Goal: Task Accomplishment & Management: Use online tool/utility

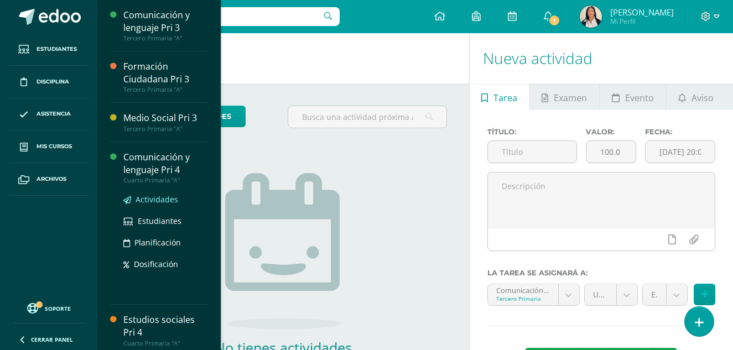
click at [154, 201] on span "Actividades" at bounding box center [157, 199] width 43 height 11
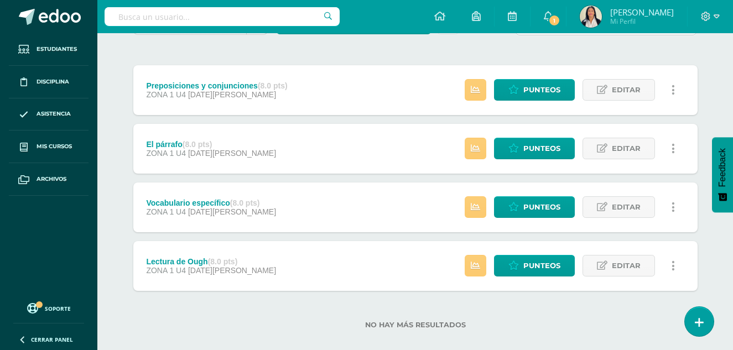
scroll to position [130, 0]
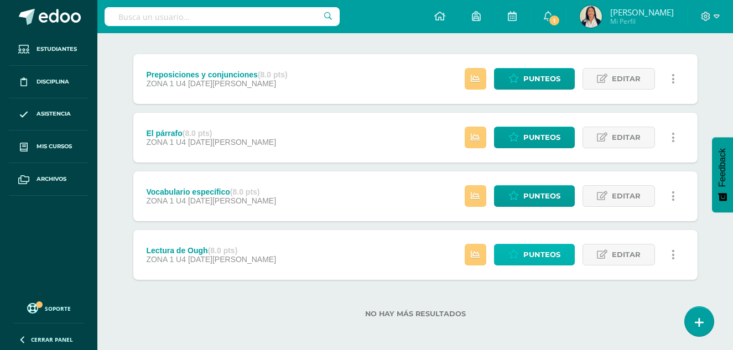
click at [547, 262] on span "Punteos" at bounding box center [542, 255] width 37 height 20
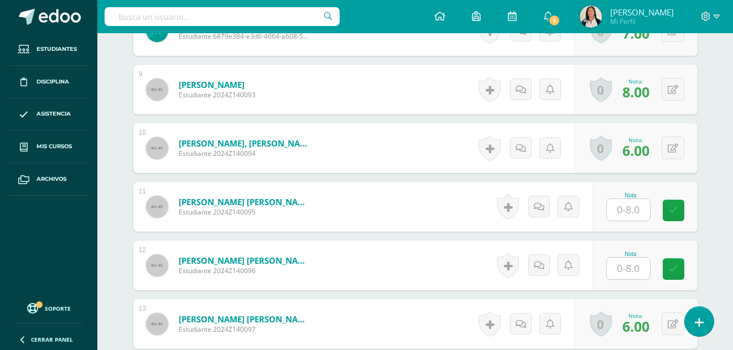
scroll to position [892, 0]
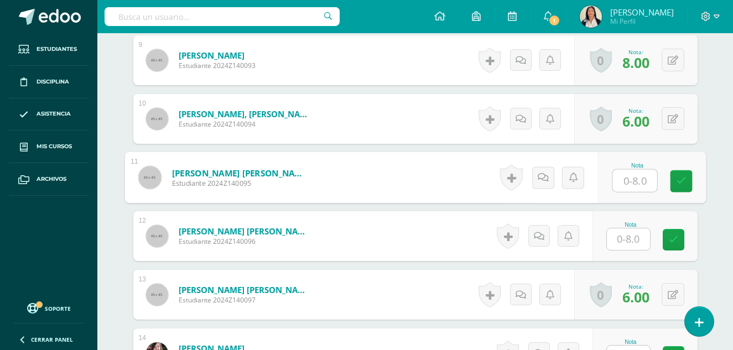
click at [623, 170] on input "text" at bounding box center [635, 181] width 44 height 22
click at [710, 166] on div "¿Estás seguro que quieres eliminar esta actividad? Esto borrará la actividad y …" at bounding box center [415, 37] width 609 height 1640
click at [671, 166] on button at bounding box center [680, 177] width 23 height 23
type input "6"
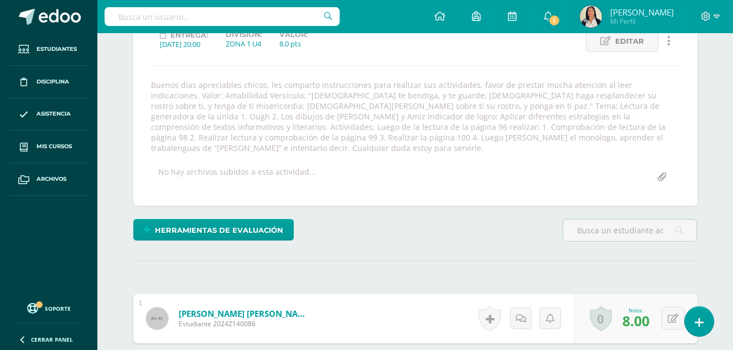
scroll to position [0, 0]
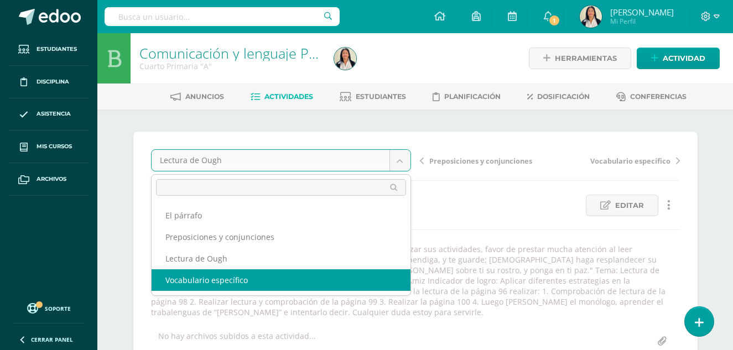
select select "/dashboard/teacher/grade-activity/30902/"
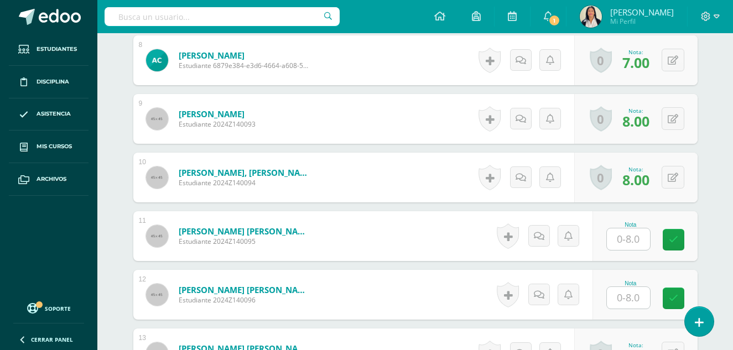
scroll to position [837, 0]
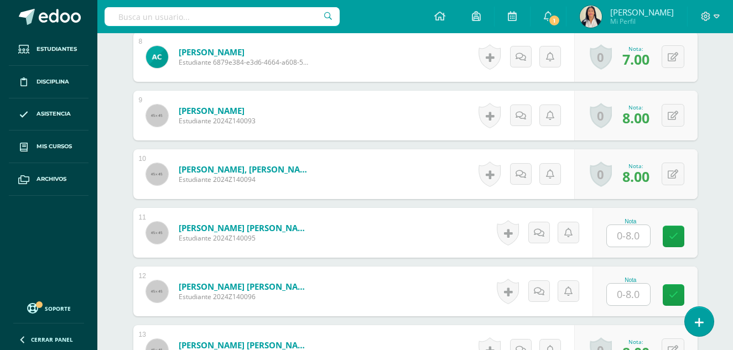
click at [627, 225] on input "text" at bounding box center [628, 236] width 43 height 22
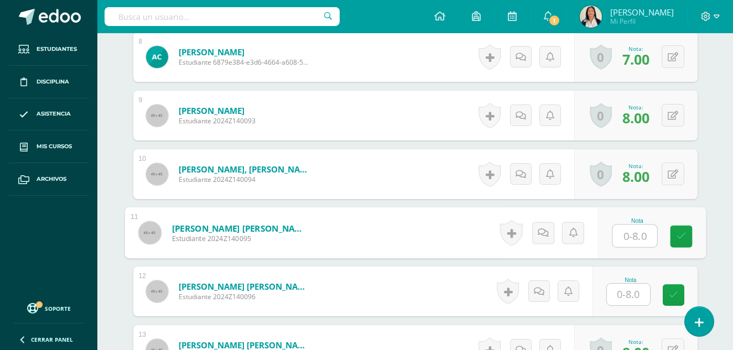
drag, startPoint x: 638, startPoint y: 235, endPoint x: 640, endPoint y: 229, distance: 6.5
click at [639, 235] on input "text" at bounding box center [635, 236] width 44 height 22
type input "7"
click at [727, 237] on div "Comunicación y lenguaje Pri 4 Cuarto Primaria "A" Herramientas Detalle de asist…" at bounding box center [415, 54] width 636 height 1717
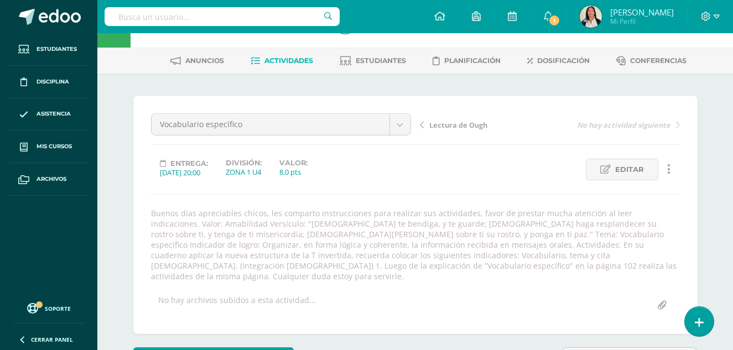
scroll to position [33, 0]
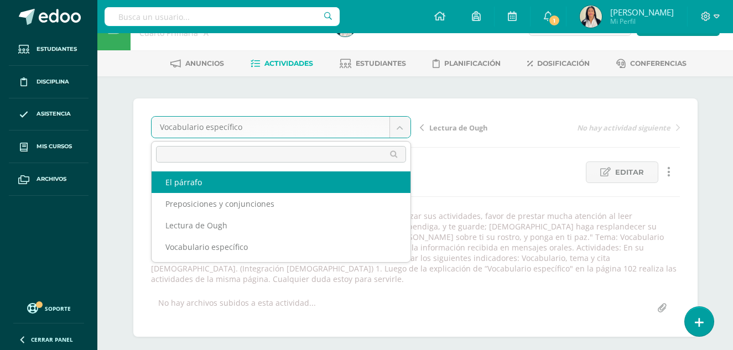
select select "/dashboard/teacher/grade-activity/31076/"
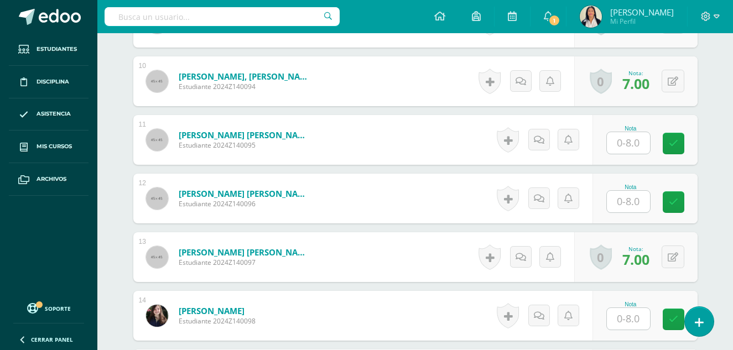
scroll to position [921, 0]
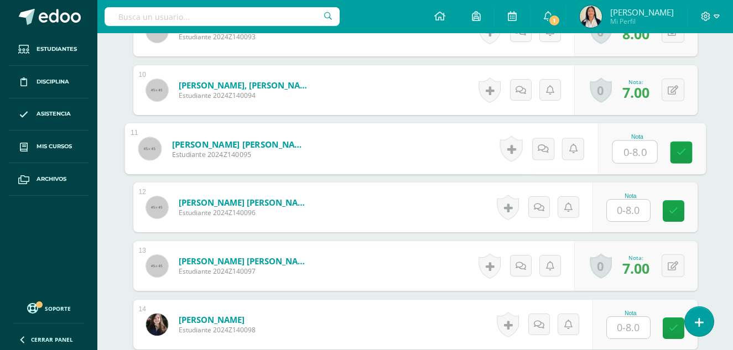
click at [633, 142] on input "text" at bounding box center [635, 152] width 44 height 22
type input "8"
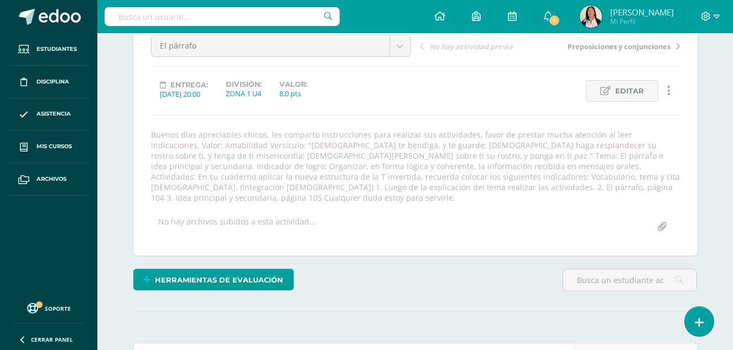
scroll to position [0, 0]
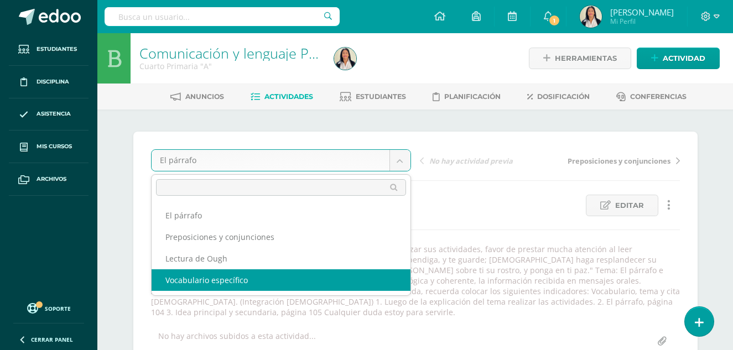
select select "/dashboard/teacher/grade-activity/30902/"
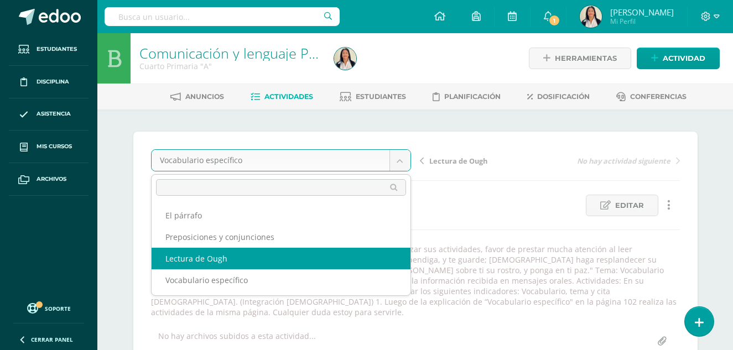
select select "/dashboard/teacher/grade-activity/30896/"
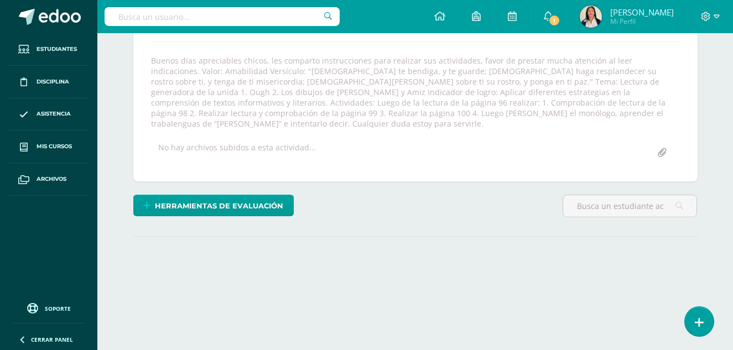
scroll to position [189, 0]
click at [733, 63] on html "Estudiantes Disciplina Asistencia Mis cursos Archivos Soporte Ayuda Reportar un…" at bounding box center [366, 67] width 733 height 512
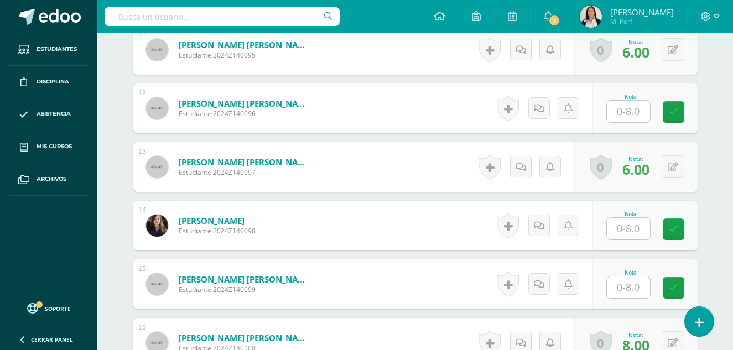
scroll to position [1026, 0]
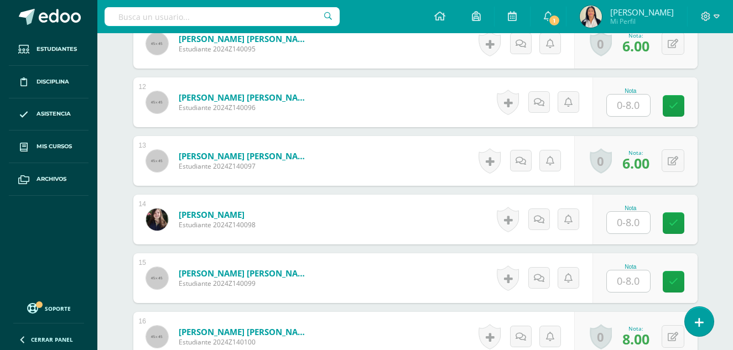
click at [633, 271] on input "text" at bounding box center [628, 282] width 43 height 22
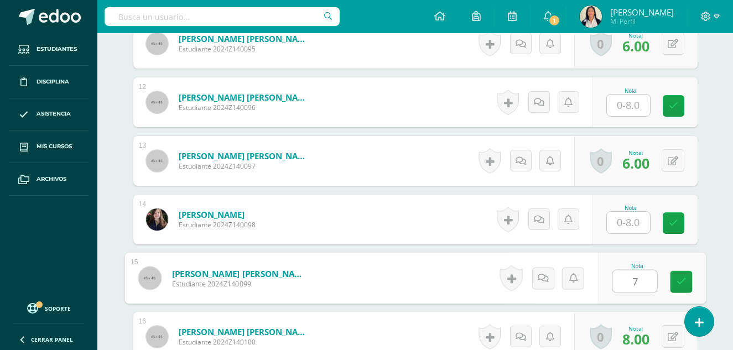
type input "7"
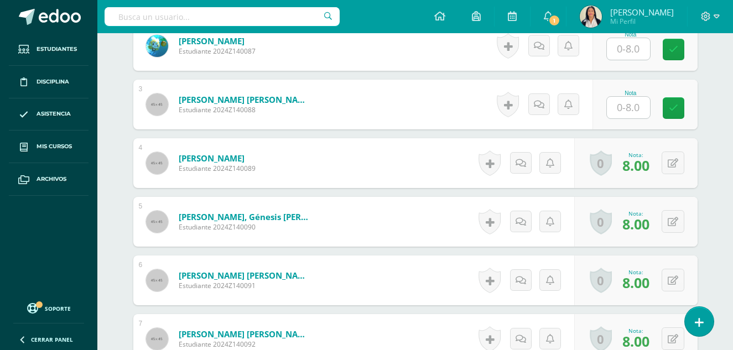
scroll to position [0, 0]
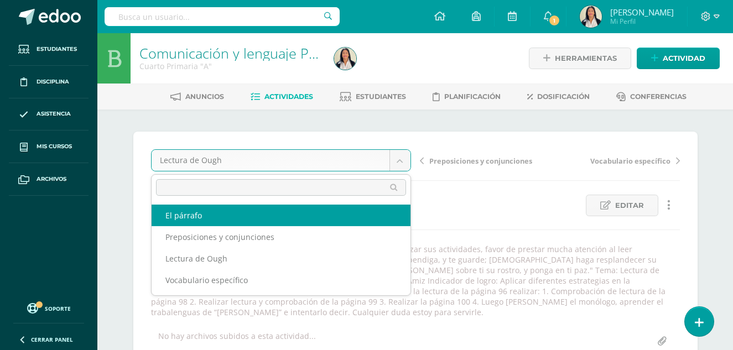
select select "/dashboard/teacher/grade-activity/31076/"
click at [302, 215] on div "Entrega: [DATE] 20:00 División: ZONA 1 U4 Valor: 8.0 pts" at bounding box center [281, 206] width 269 height 22
